Goal: Information Seeking & Learning: Learn about a topic

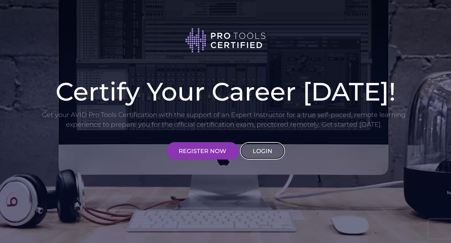
click at [261, 142] on link "LOGIN" at bounding box center [262, 150] width 45 height 17
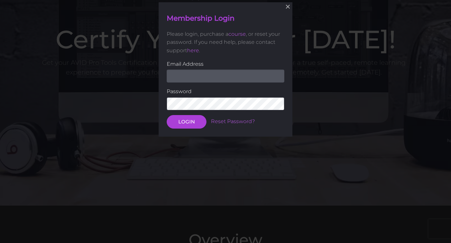
scroll to position [53, 0]
click at [241, 77] on input "email" at bounding box center [225, 75] width 117 height 13
type input "ethank4618@gmail.com"
click at [278, 102] on keeper-lock "Open Keeper Popup" at bounding box center [276, 103] width 8 height 8
click at [167, 115] on button "LOGIN" at bounding box center [187, 122] width 40 height 14
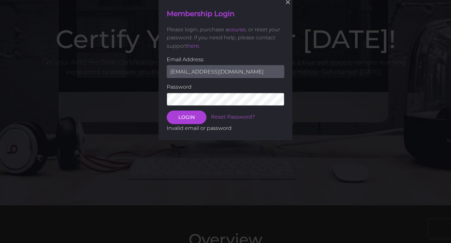
scroll to position [49, 0]
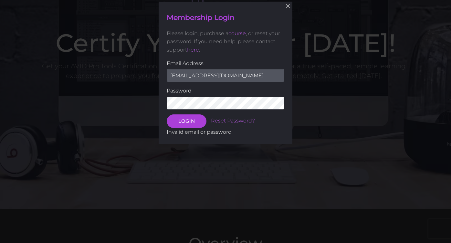
click at [167, 115] on button "LOGIN" at bounding box center [187, 122] width 40 height 14
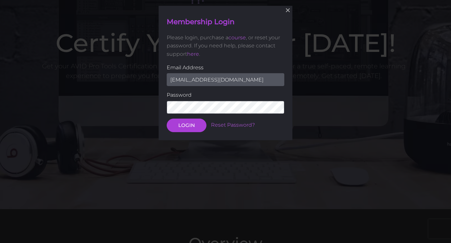
scroll to position [53, 0]
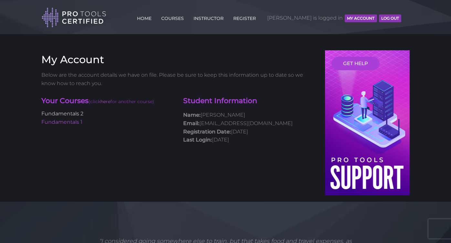
click at [80, 114] on link "Fundamentals 2" at bounding box center [62, 114] width 42 height 6
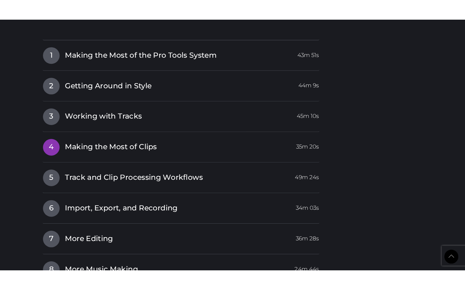
scroll to position [837, 0]
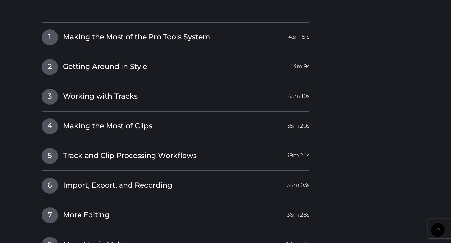
click at [97, 136] on div "4 Making the Most of Clips 35m 20s Making the Most of Clips 17m 42s Lesson 4 Ex…" at bounding box center [175, 129] width 268 height 23
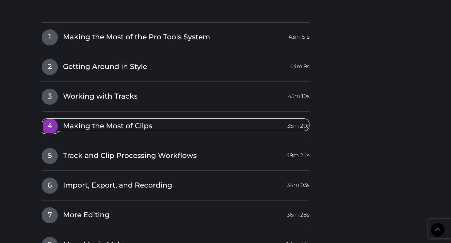
click at [90, 128] on span "Making the Most of Clips" at bounding box center [107, 126] width 89 height 10
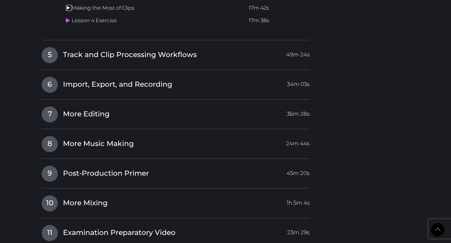
click at [67, 8] on icon at bounding box center [68, 7] width 4 height 5
